Goal: Task Accomplishment & Management: Complete application form

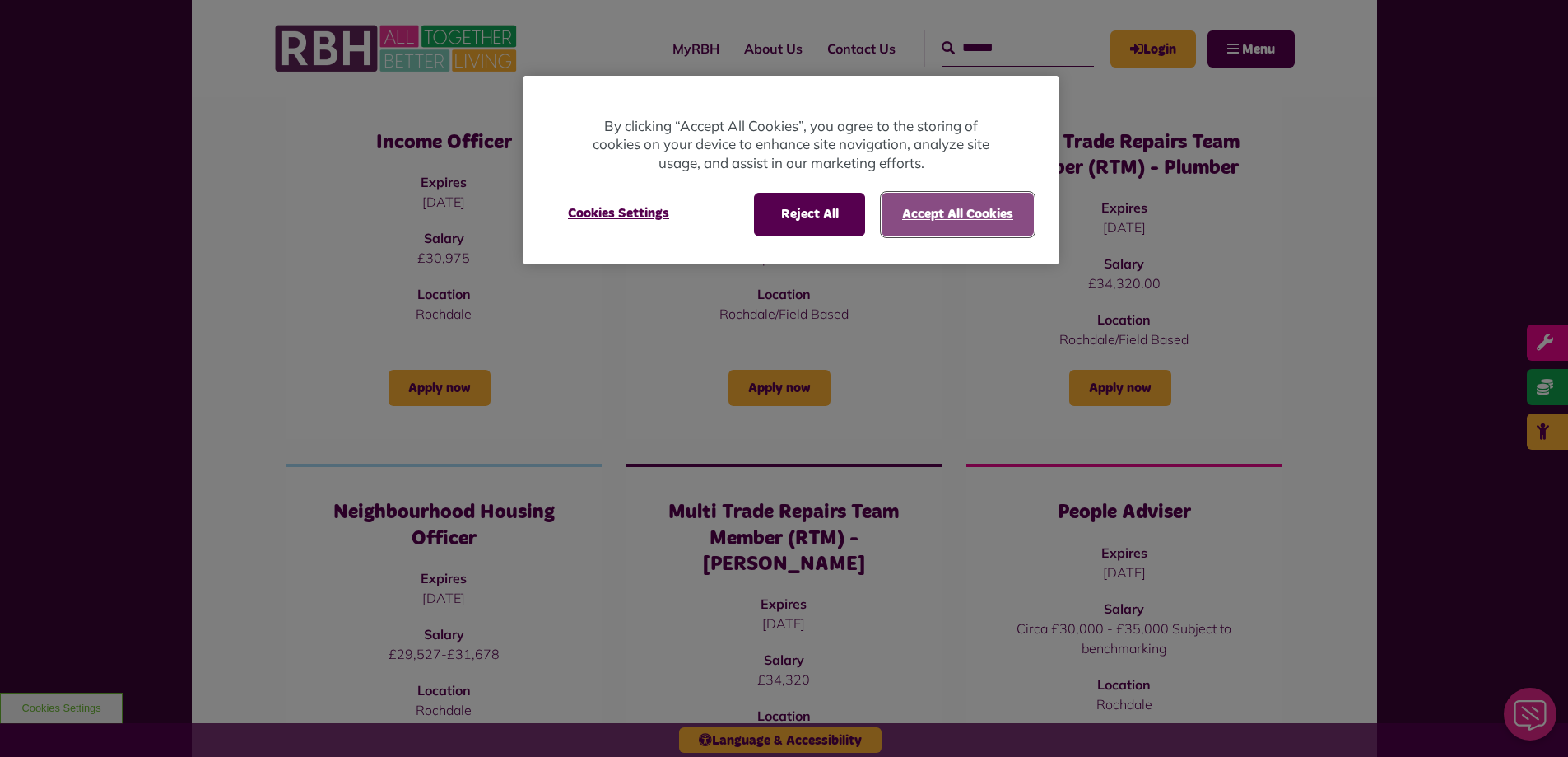
click at [953, 207] on button "Accept All Cookies" at bounding box center [957, 214] width 152 height 43
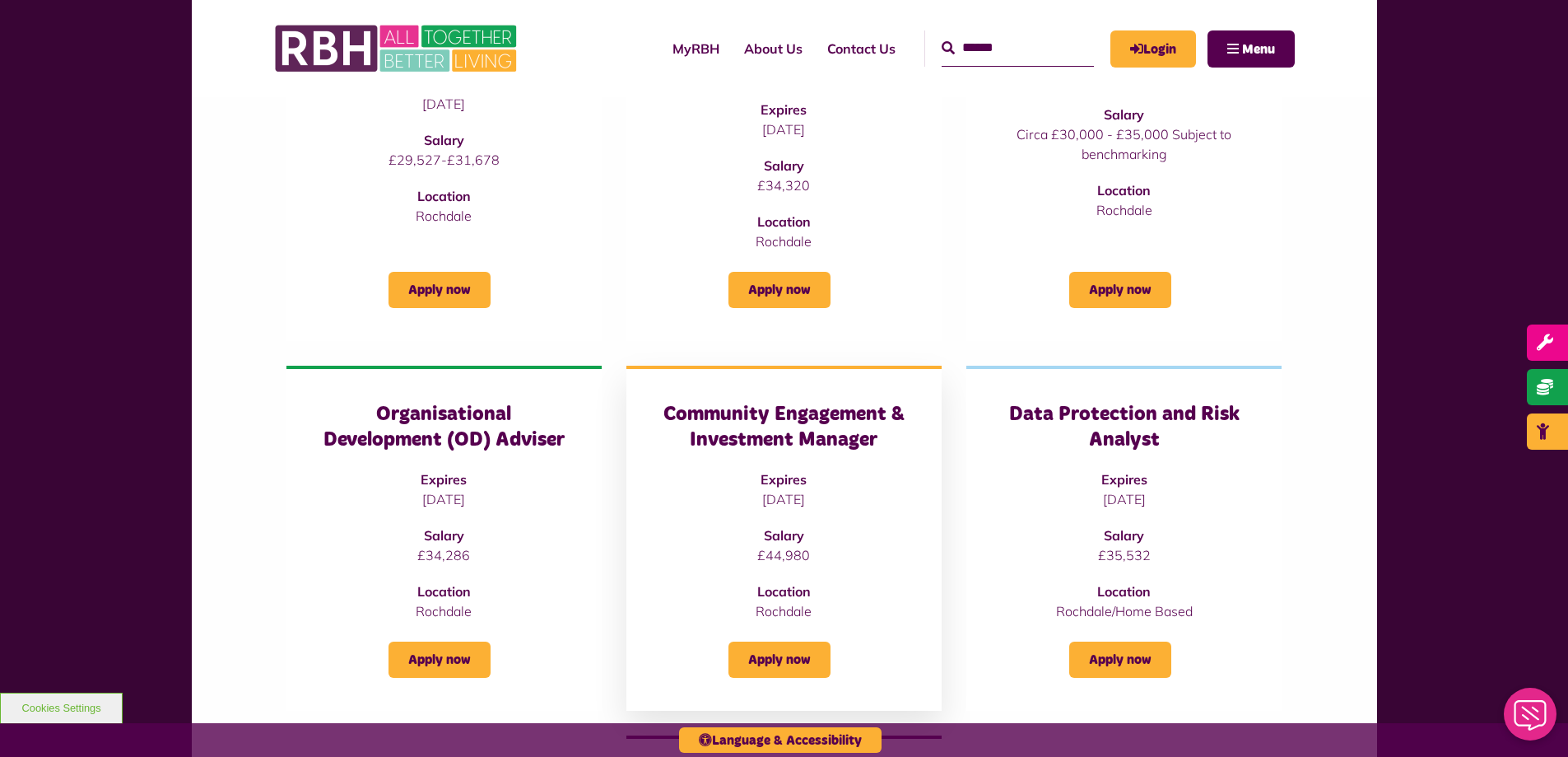
scroll to position [906, 0]
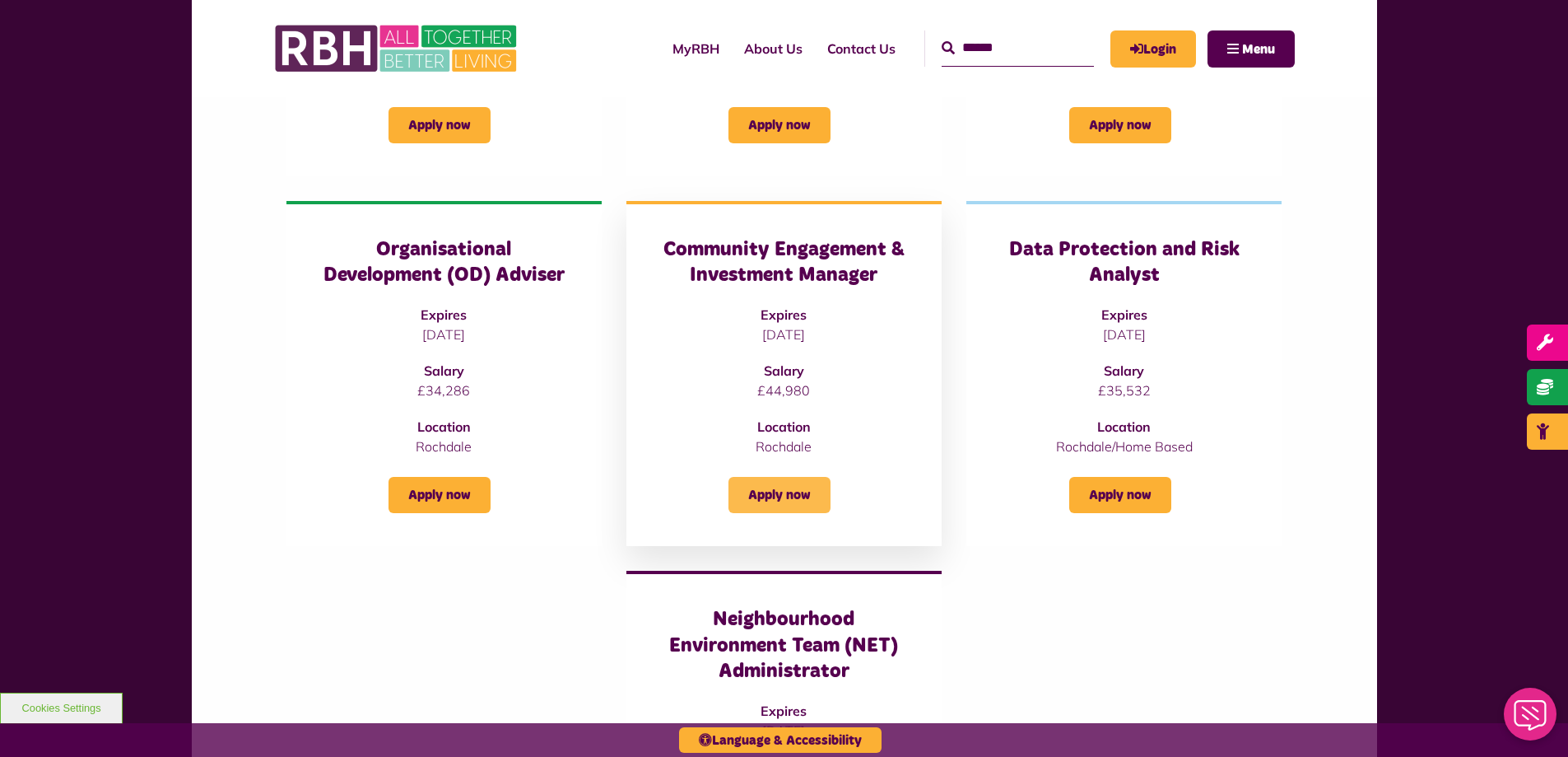
click at [773, 477] on link "Apply now" at bounding box center [779, 495] width 102 height 36
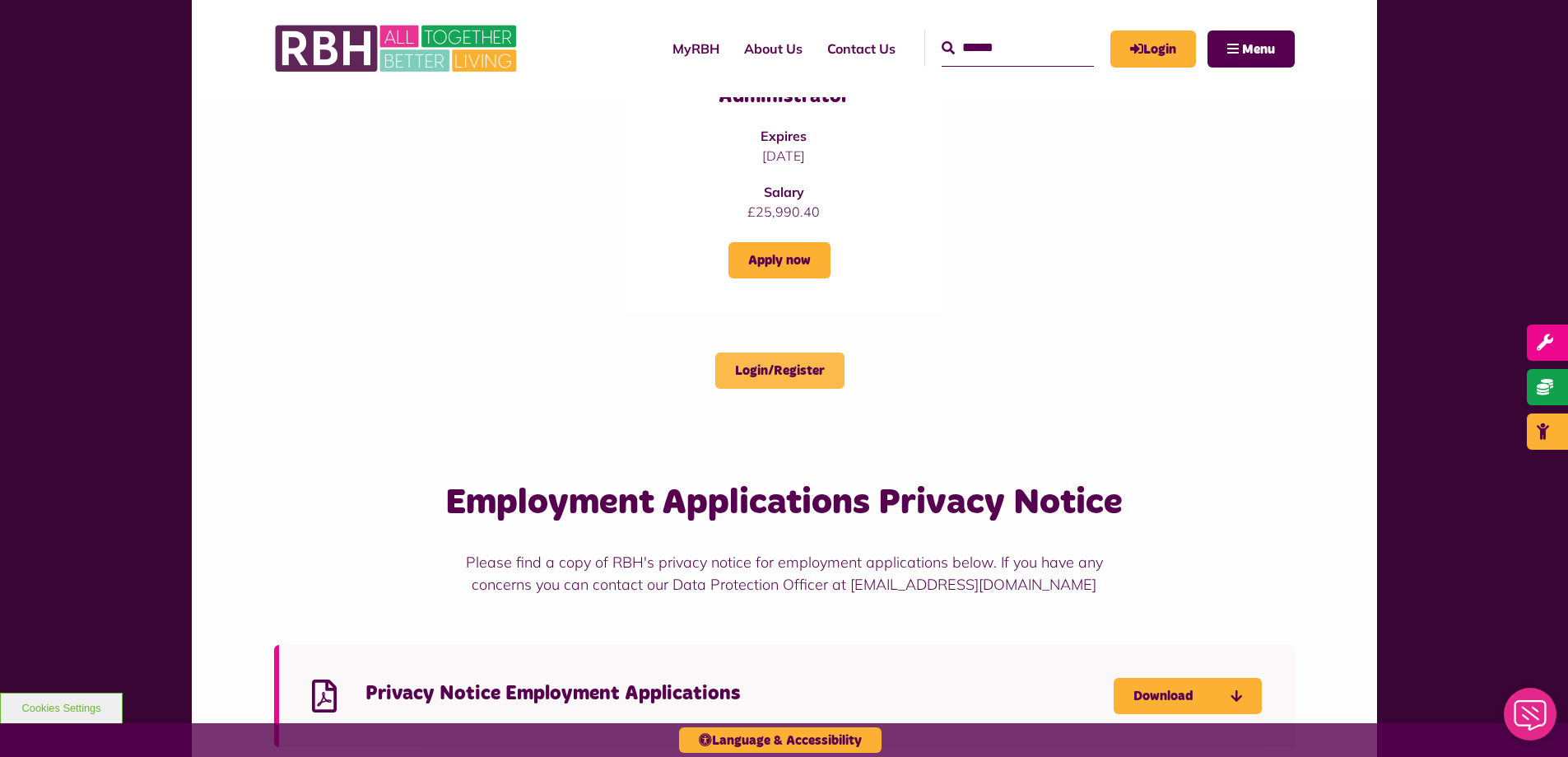
scroll to position [1316, 0]
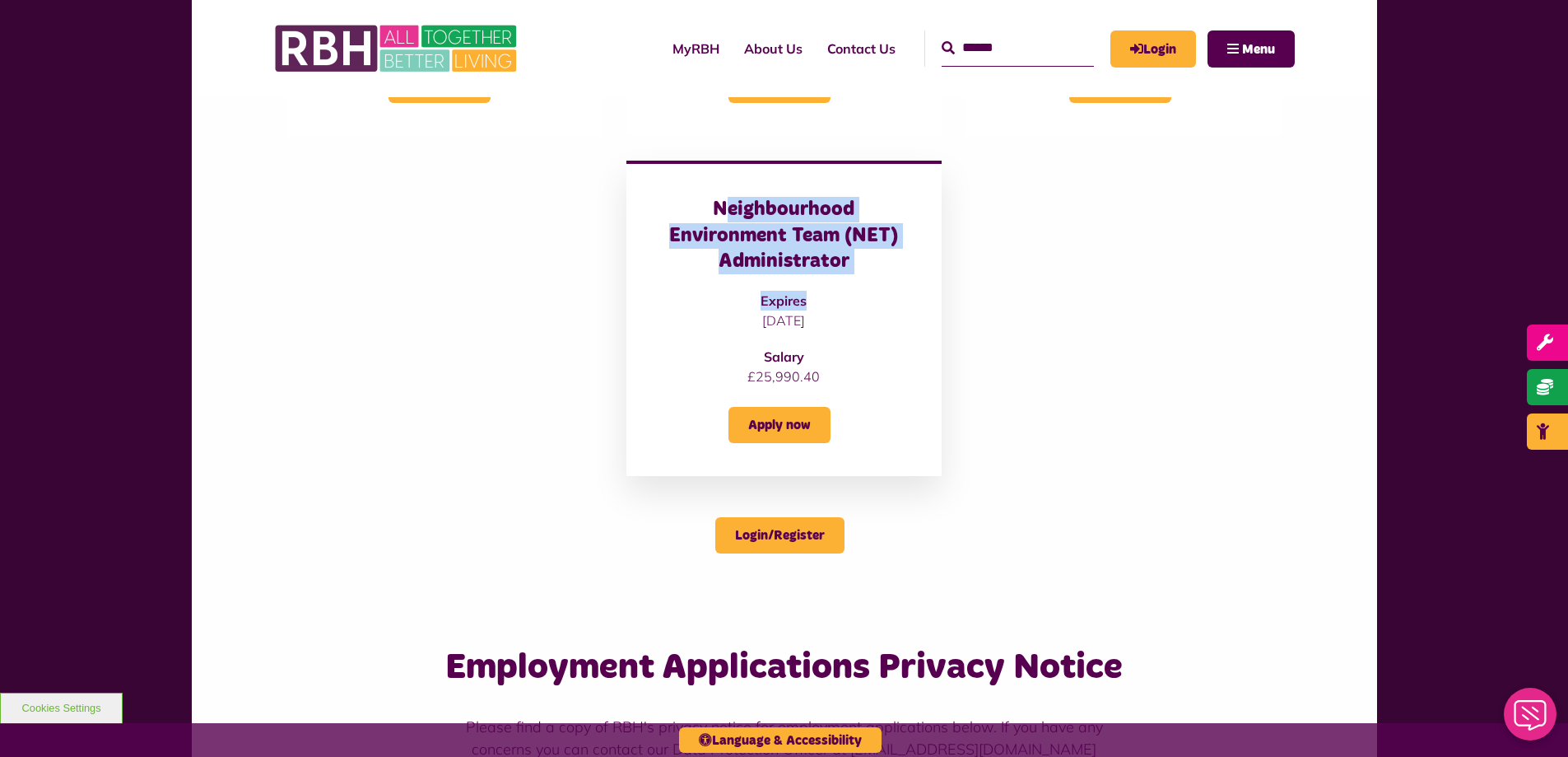
drag, startPoint x: 729, startPoint y: 181, endPoint x: 903, endPoint y: 264, distance: 192.8
click at [878, 262] on div "Neighbourhood Environment Team (NET) Administrator Expires [DATE] Salary £25,99…" at bounding box center [784, 291] width 249 height 189
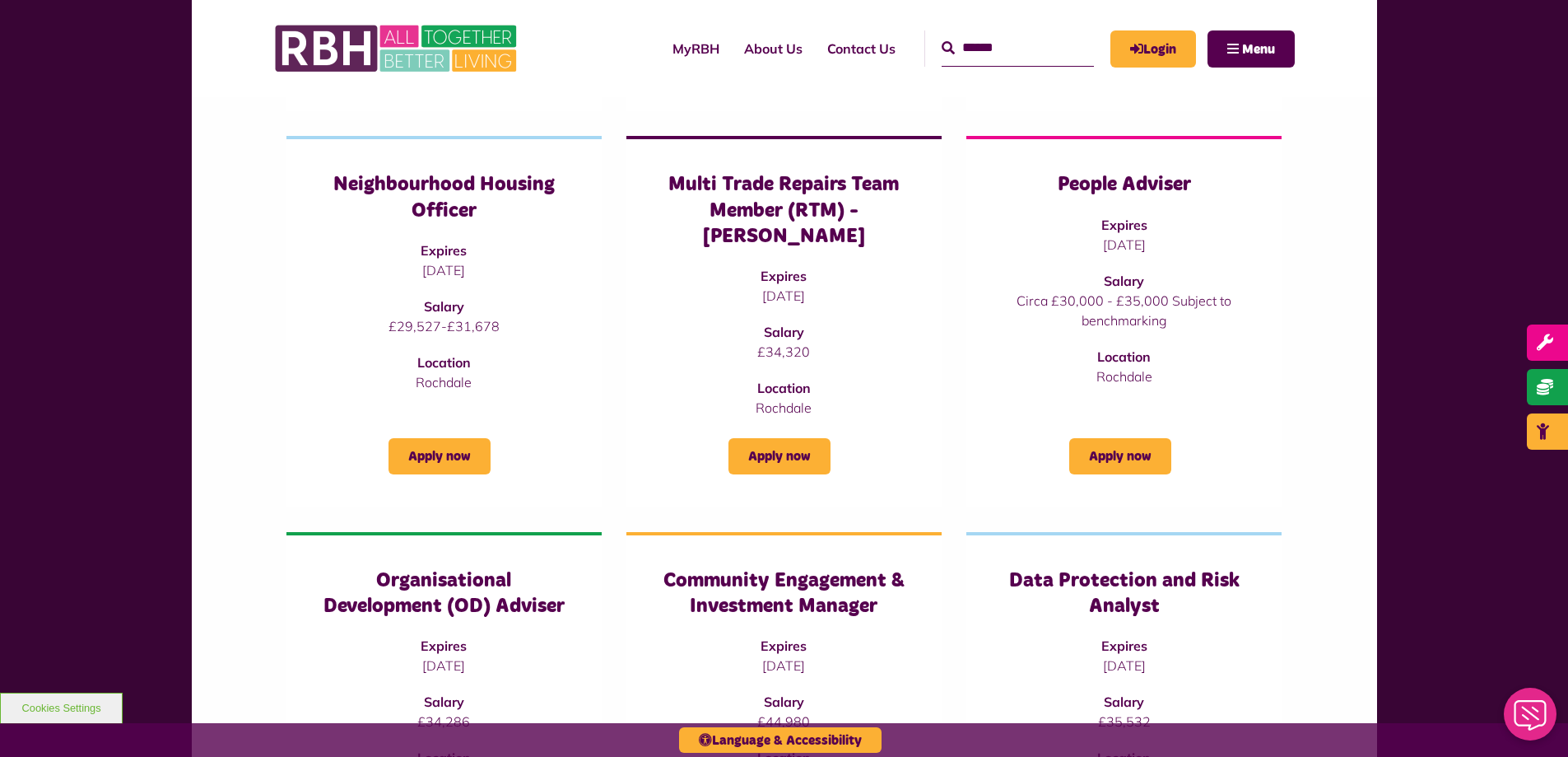
scroll to position [327, 0]
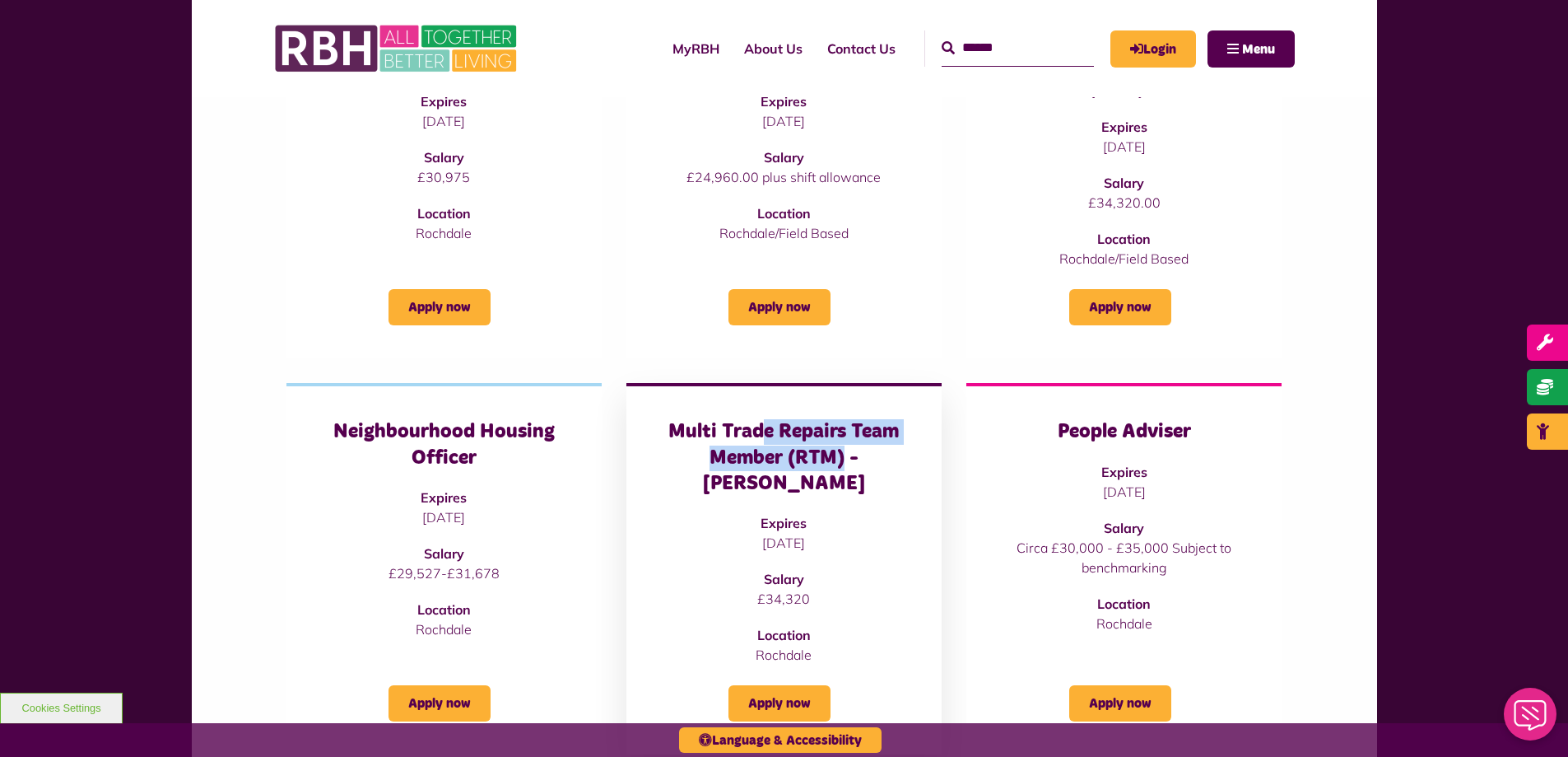
drag, startPoint x: 759, startPoint y: 433, endPoint x: 883, endPoint y: 461, distance: 127.1
click at [860, 462] on h3 "Multi Trade Repairs Team Member (RTM) - [PERSON_NAME]" at bounding box center [784, 458] width 249 height 77
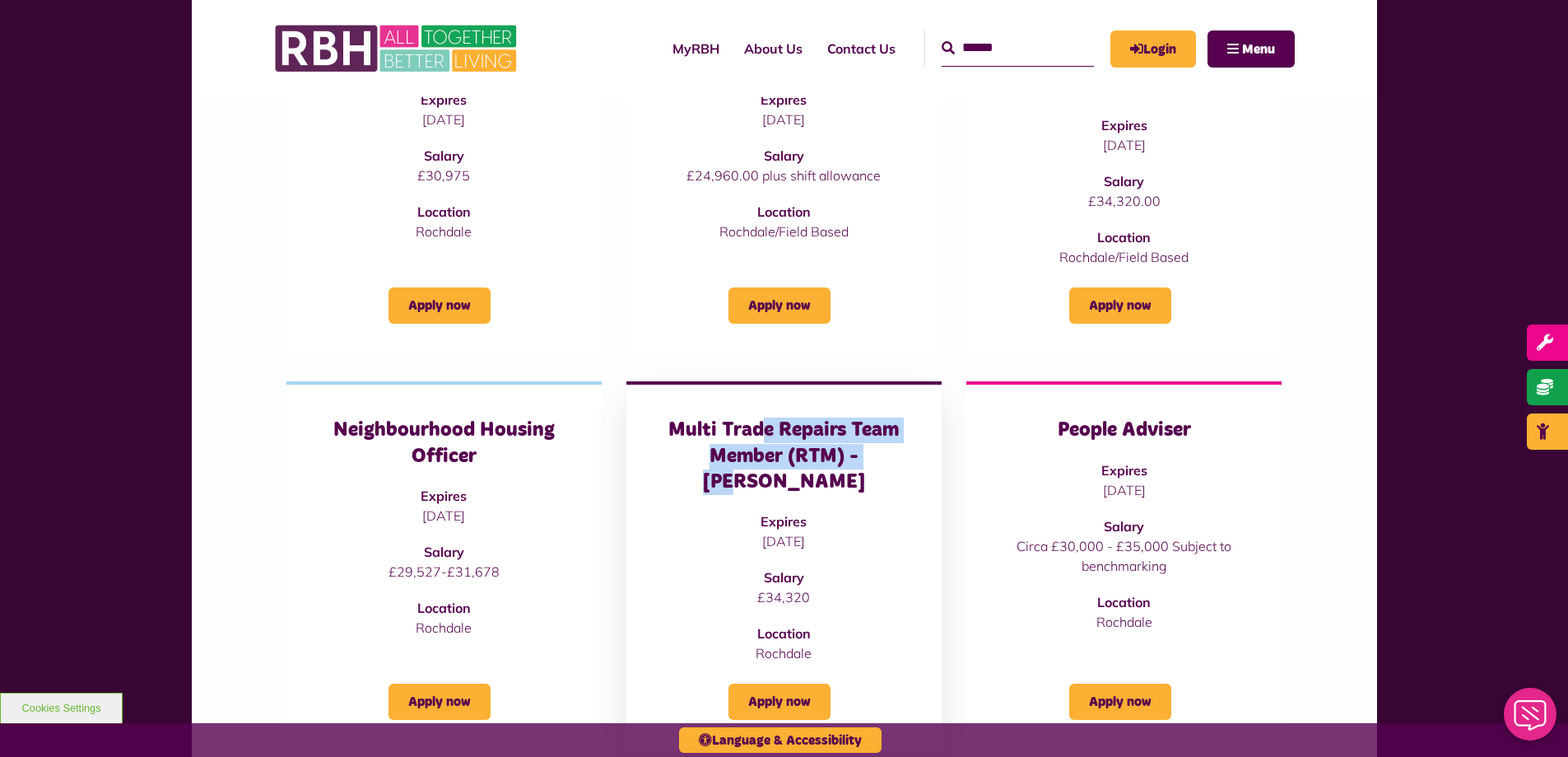
scroll to position [247, 0]
